Goal: Use online tool/utility: Use online tool/utility

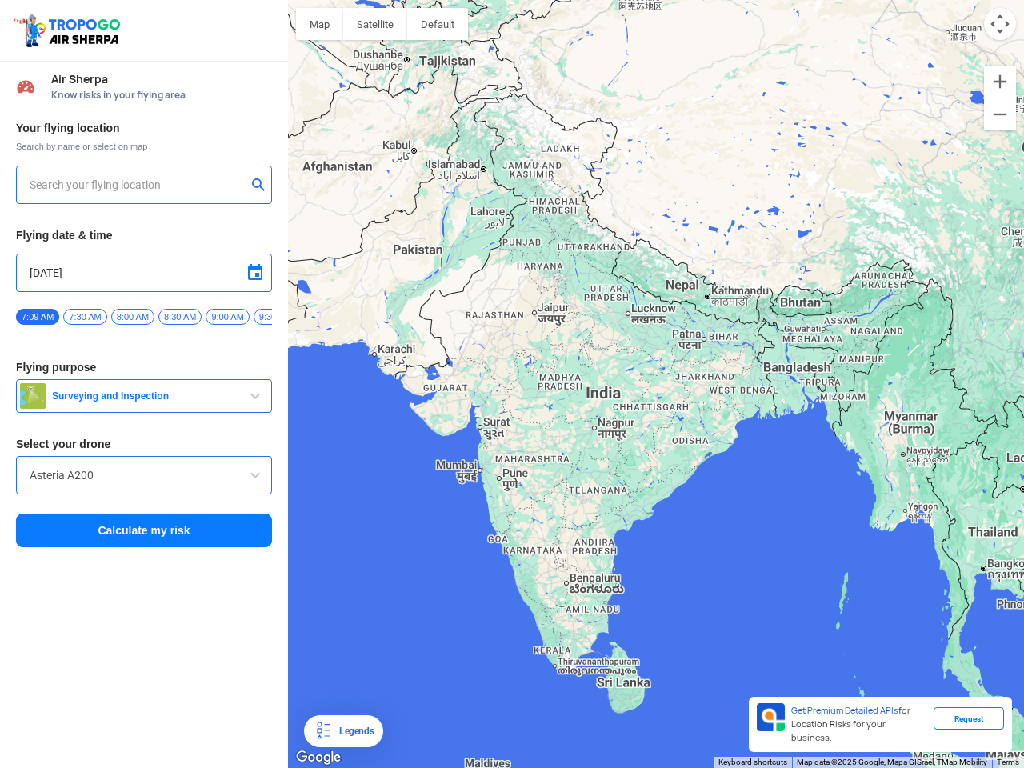
click at [69, 30] on img at bounding box center [69, 30] width 114 height 37
click at [138, 185] on input "text" at bounding box center [138, 184] width 217 height 19
click at [262, 186] on button "submit" at bounding box center [261, 186] width 19 height 16
click at [144, 273] on input "[DATE]" at bounding box center [144, 272] width 229 height 19
click at [255, 273] on div at bounding box center [512, 384] width 1024 height 768
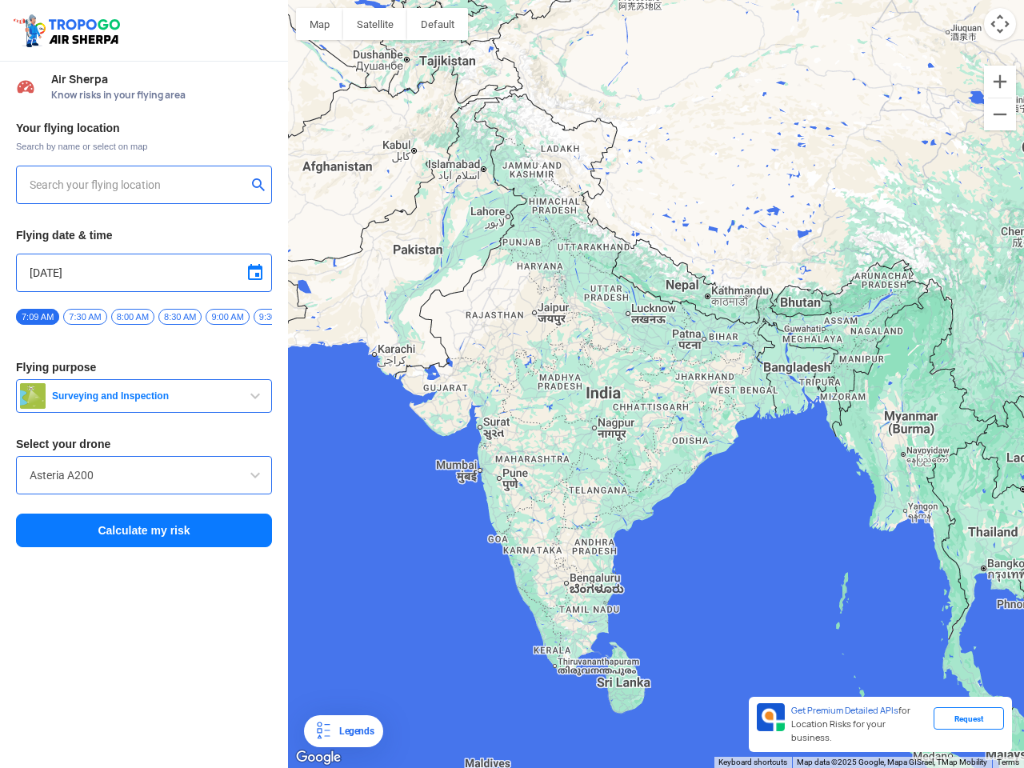
click at [38, 317] on div at bounding box center [512, 384] width 1024 height 768
click at [85, 317] on div at bounding box center [512, 384] width 1024 height 768
click at [133, 317] on div at bounding box center [512, 384] width 1024 height 768
click at [180, 317] on div at bounding box center [512, 384] width 1024 height 768
click at [227, 317] on div at bounding box center [512, 384] width 1024 height 768
